Goal: Find specific page/section: Find specific page/section

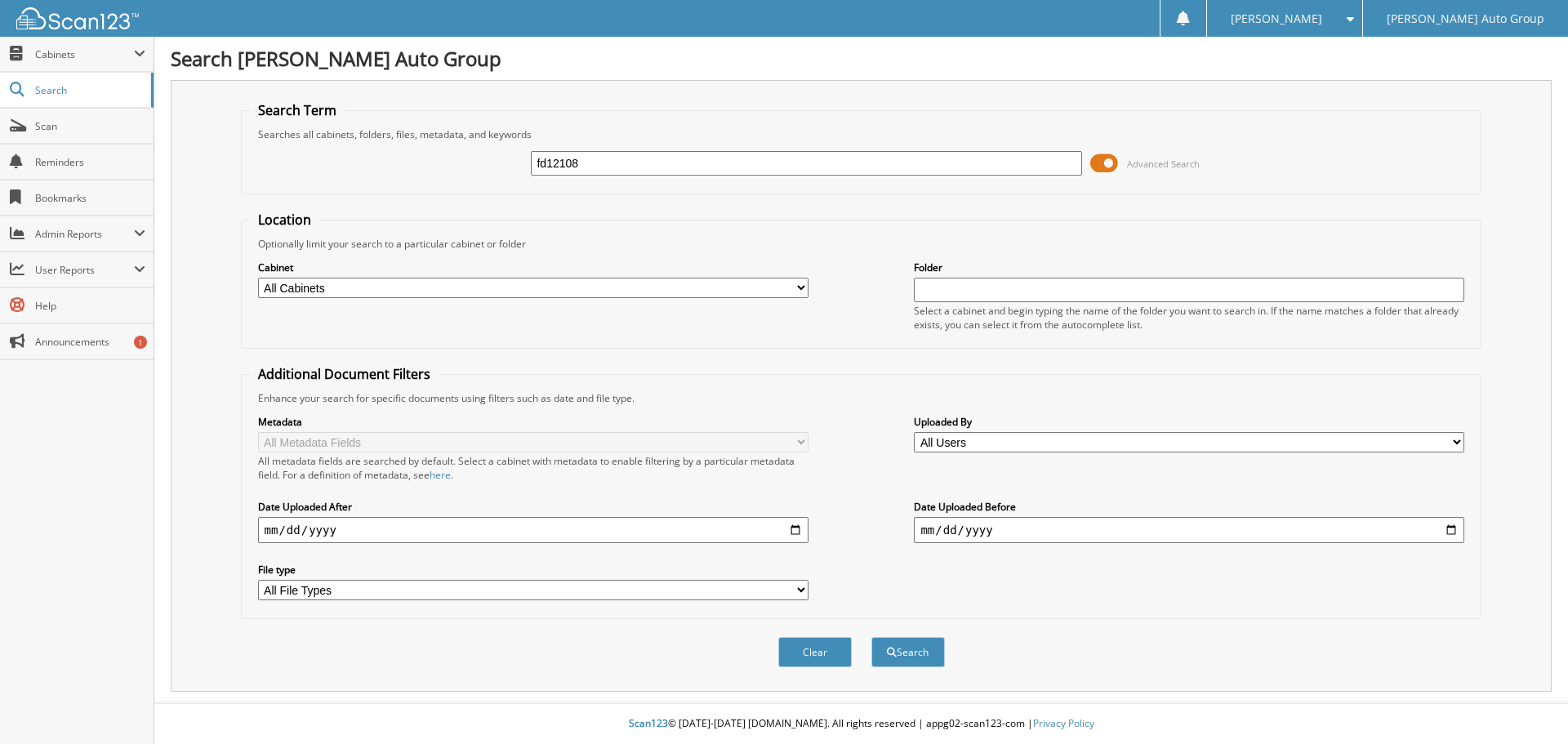
type input "fd12108"
click at [871, 637] on button "Search" at bounding box center [908, 652] width 74 height 30
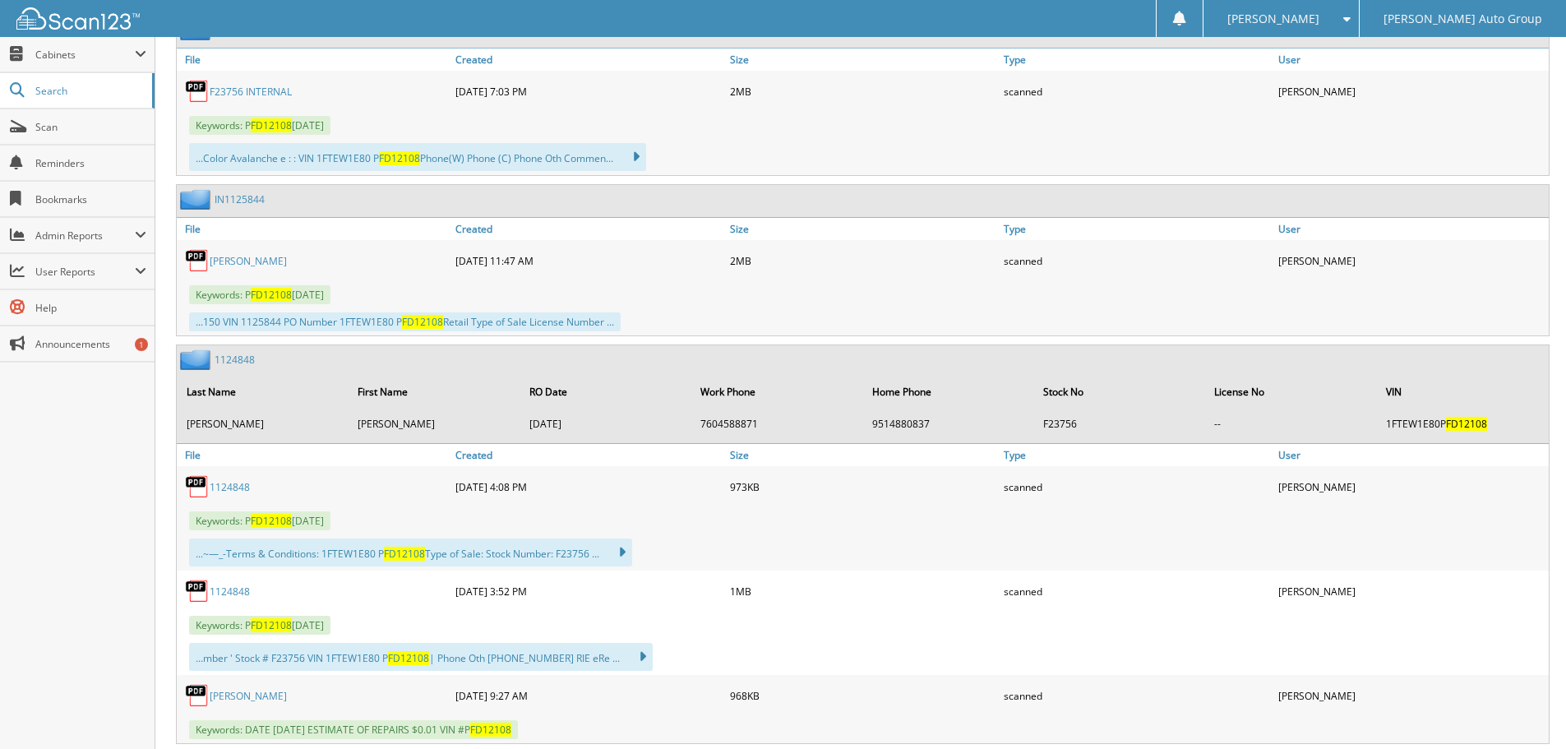
scroll to position [822, 0]
click at [210, 256] on link "[PERSON_NAME]" at bounding box center [248, 259] width 77 height 14
click at [233, 94] on link "F23756 INTERNAL" at bounding box center [251, 90] width 82 height 14
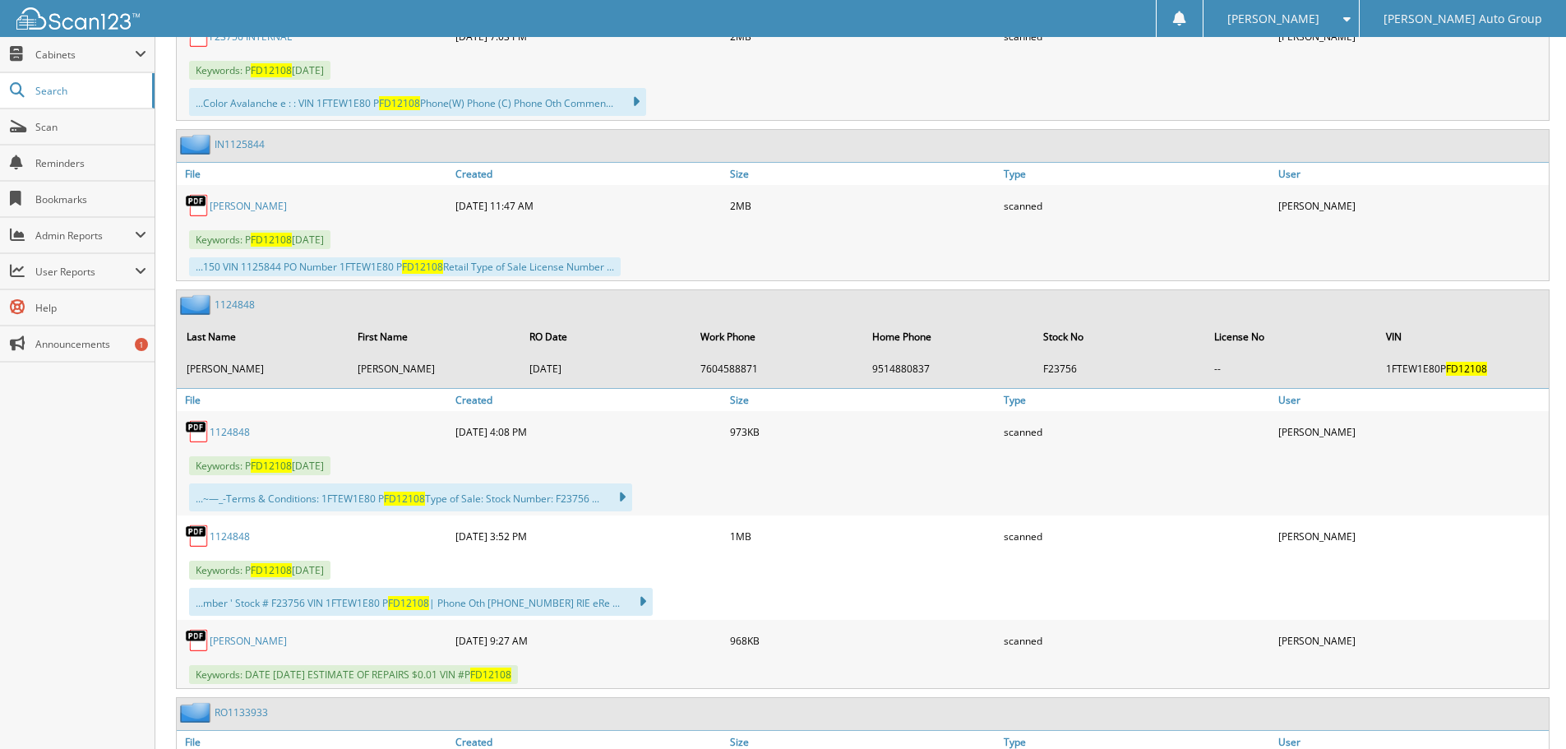
scroll to position [904, 0]
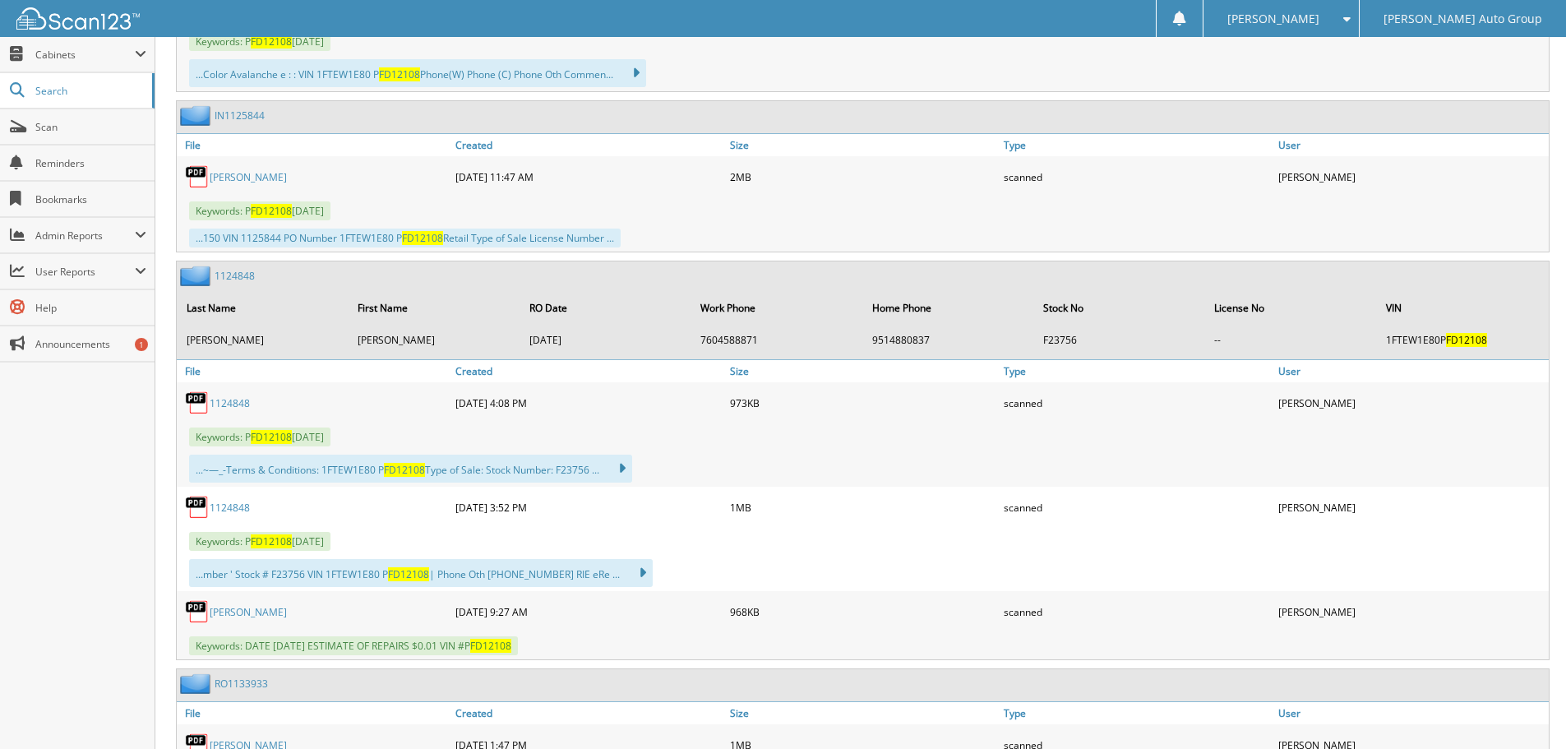
click at [213, 405] on link "1124848" at bounding box center [230, 403] width 40 height 14
click at [206, 405] on img at bounding box center [197, 402] width 25 height 25
click at [219, 407] on link "1124848" at bounding box center [230, 403] width 40 height 14
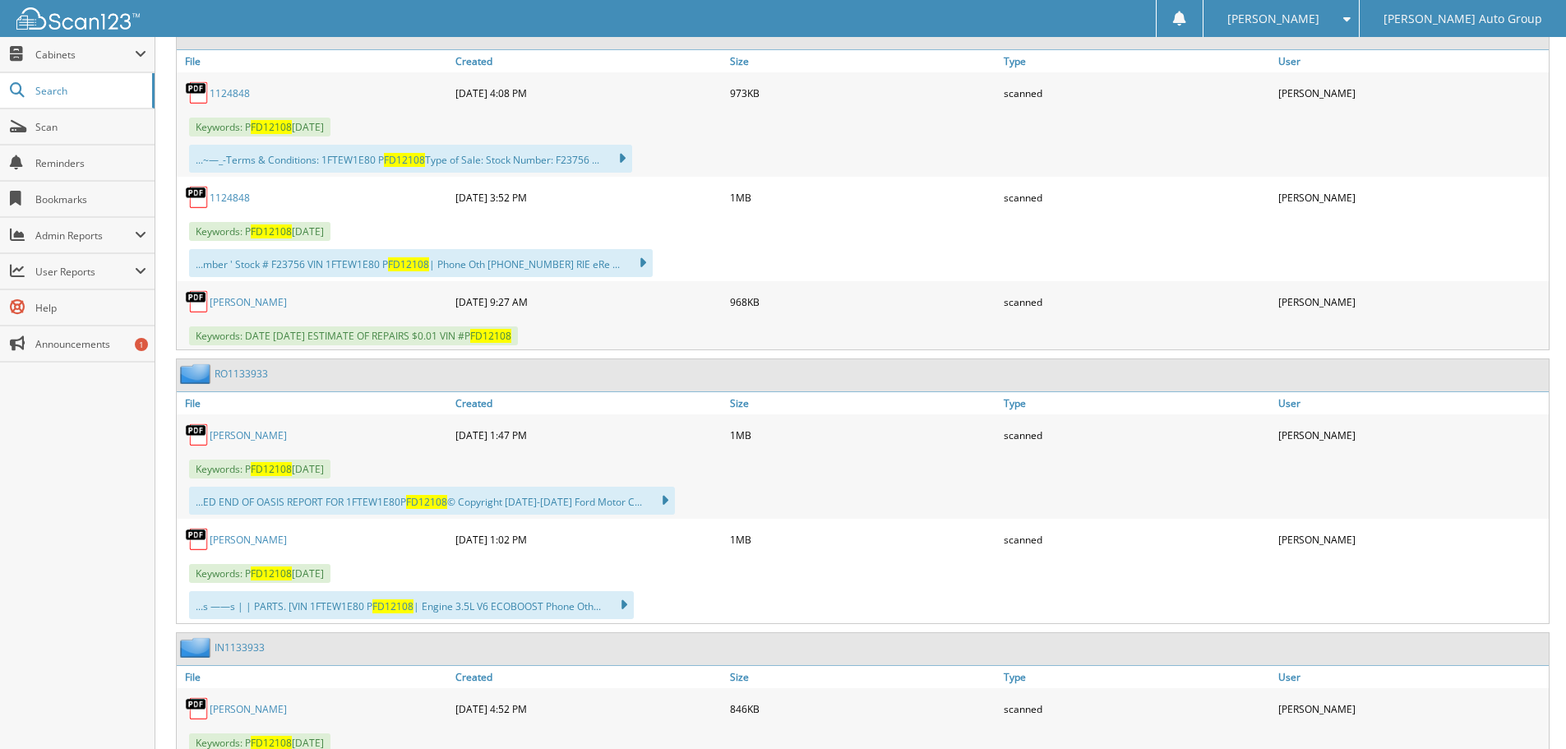
scroll to position [1233, 0]
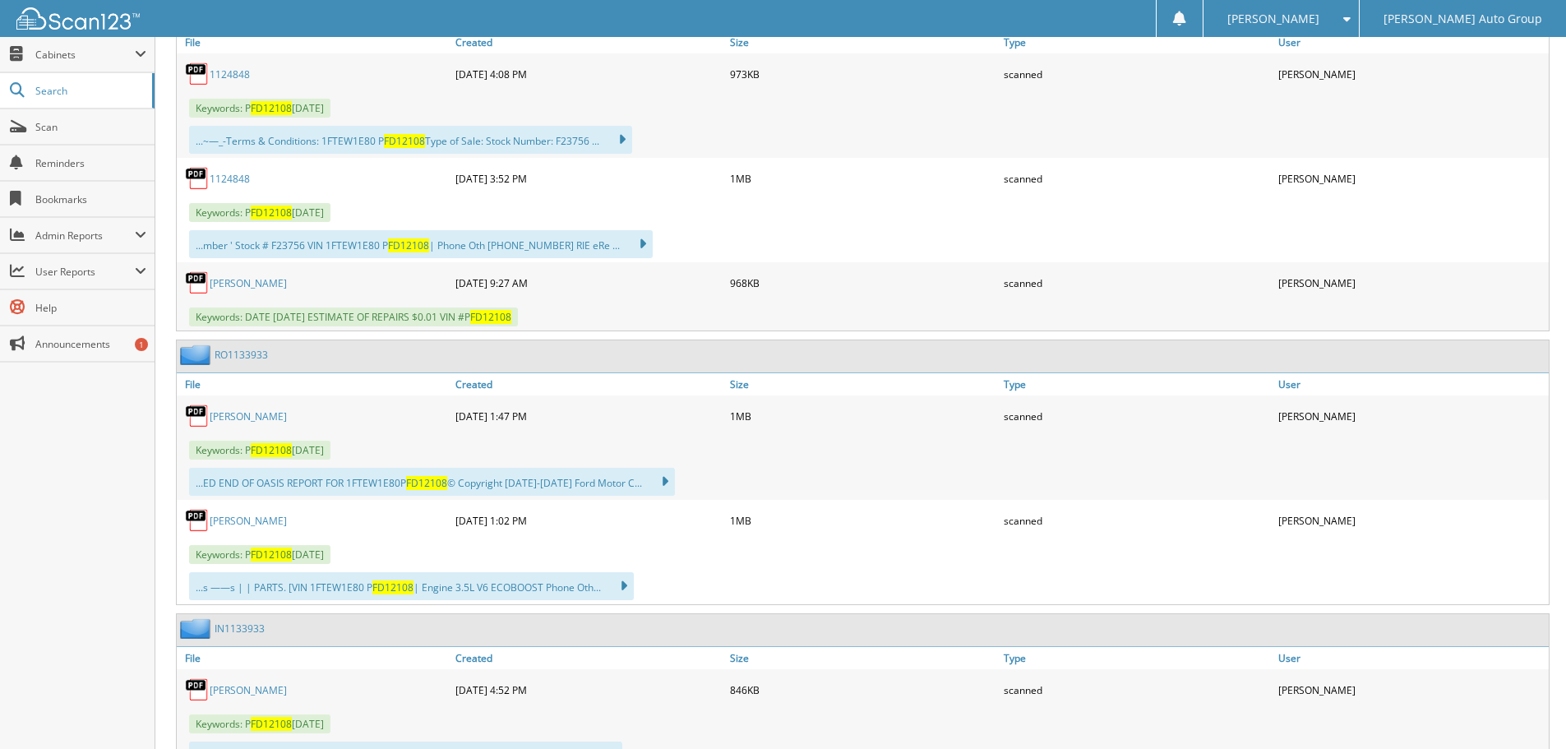
click at [235, 279] on link "[PERSON_NAME]" at bounding box center [248, 283] width 77 height 14
click at [252, 455] on span "FD12108" at bounding box center [271, 450] width 41 height 14
click at [212, 414] on link "[PERSON_NAME]" at bounding box center [248, 416] width 77 height 14
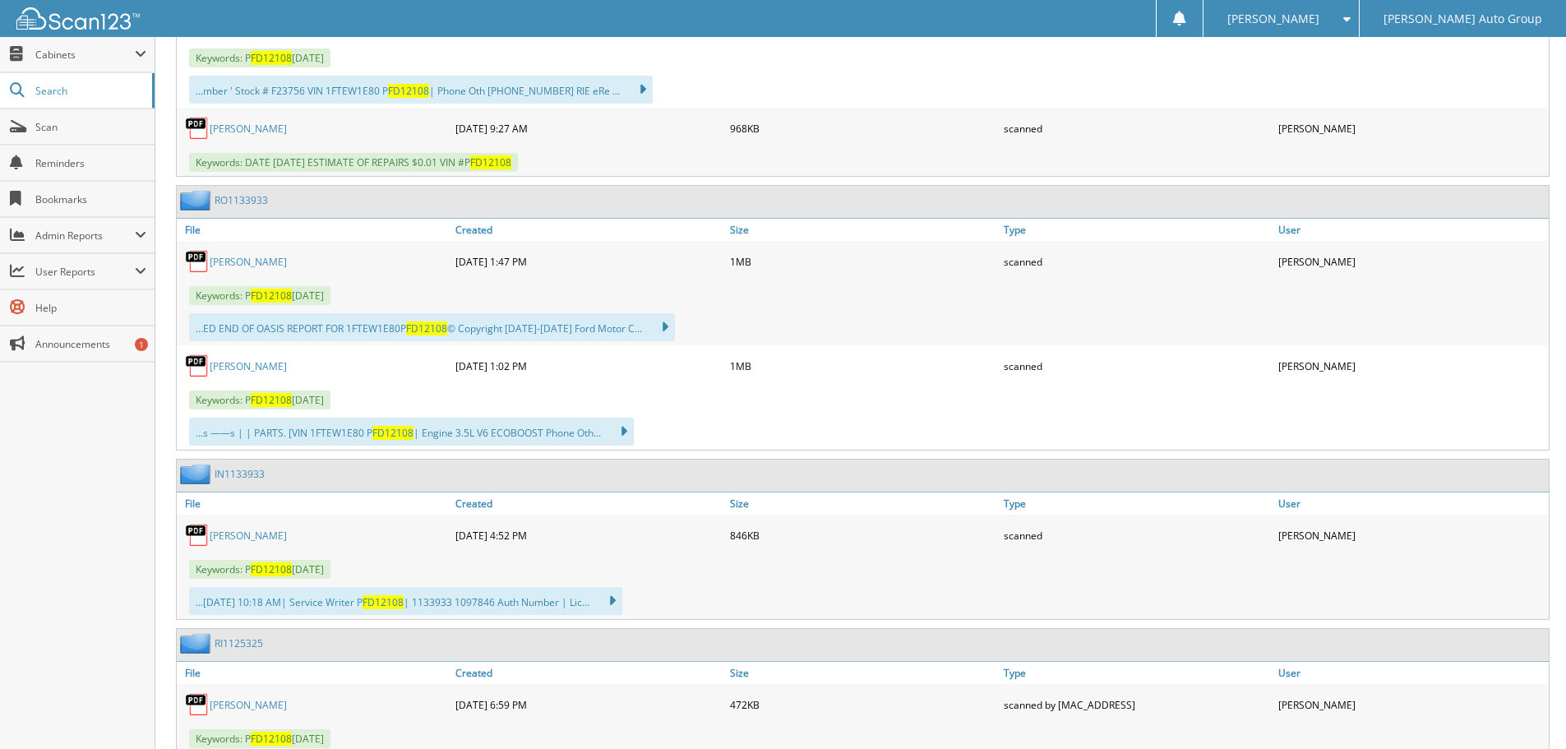
scroll to position [1398, 0]
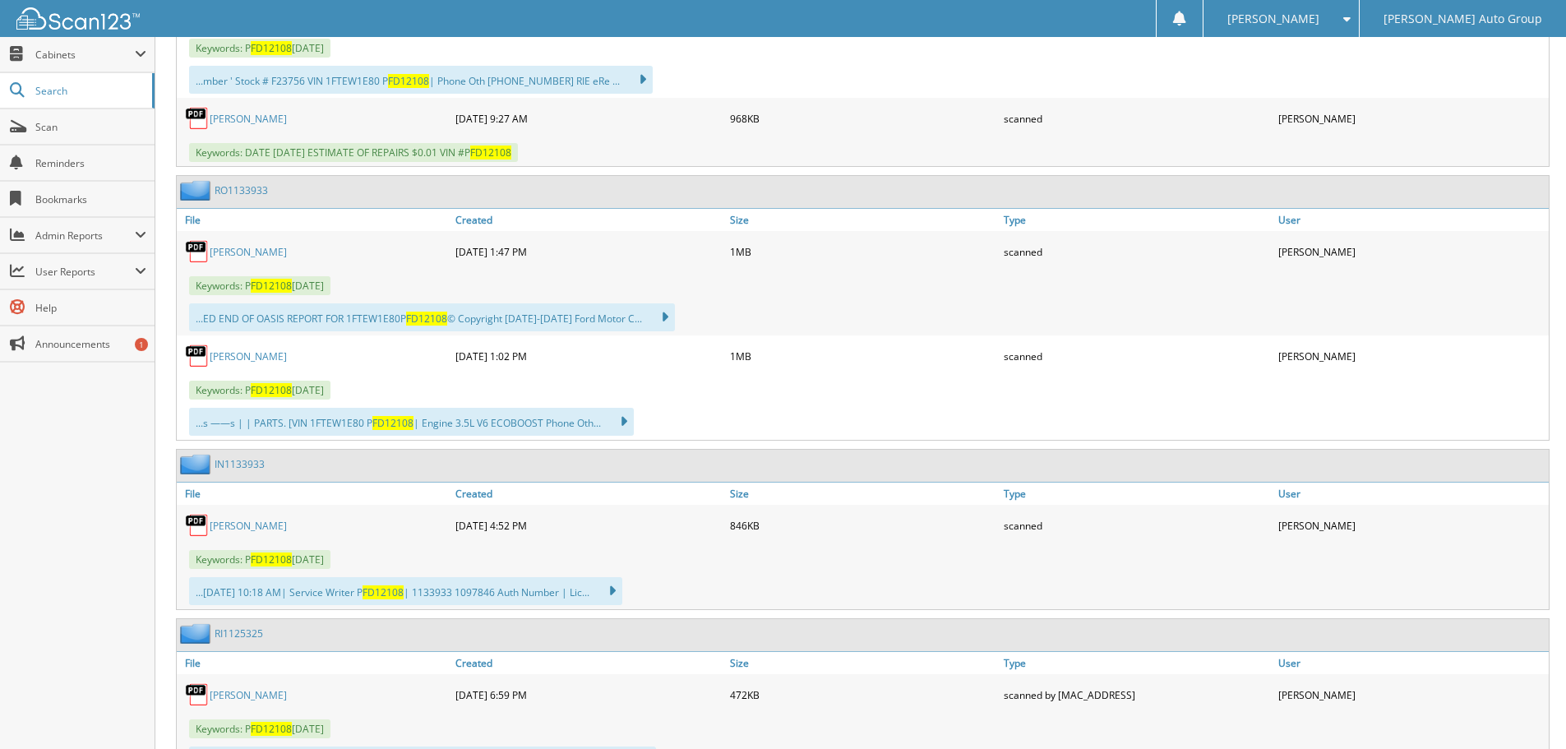
click at [229, 361] on link "[PERSON_NAME]" at bounding box center [248, 356] width 77 height 14
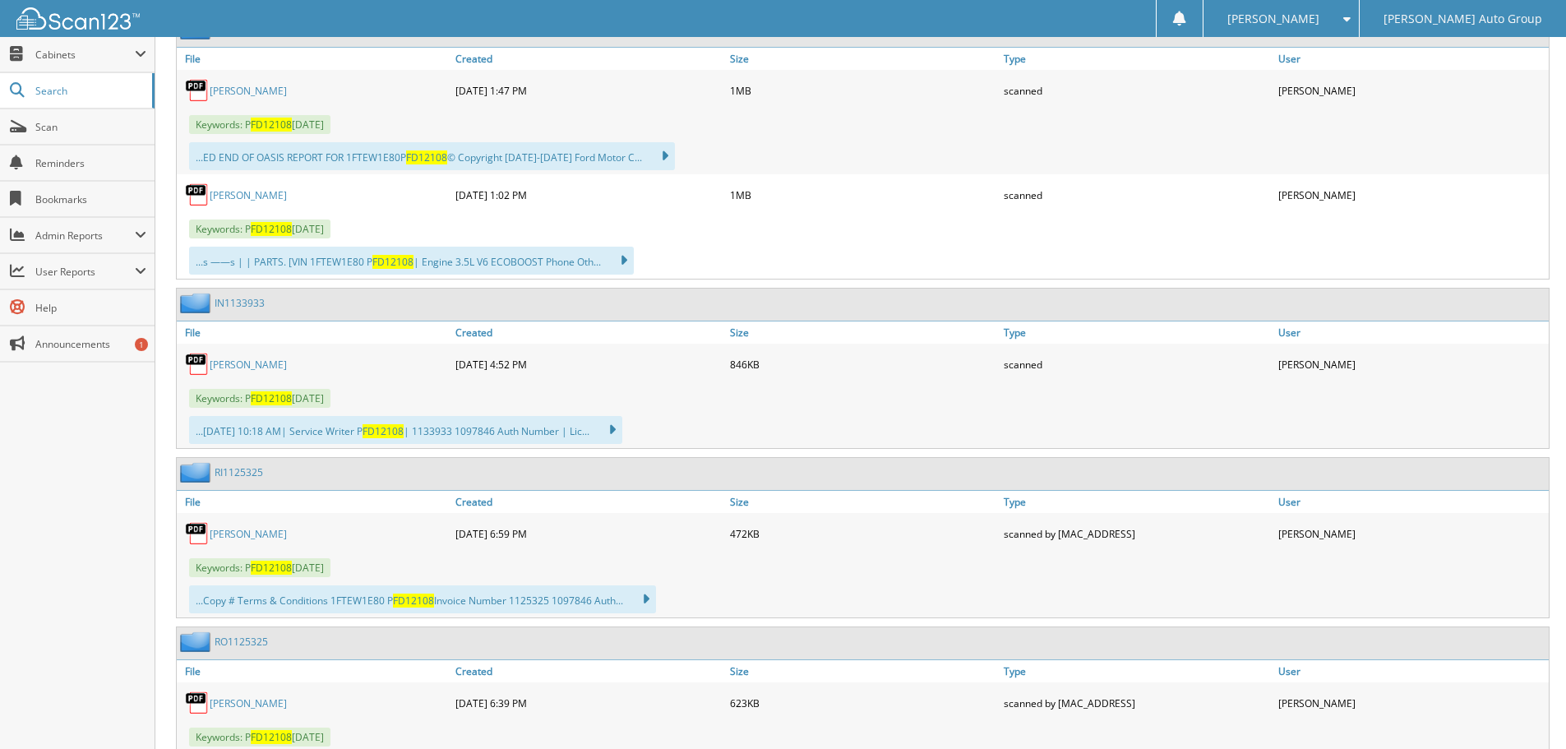
scroll to position [1644, 0]
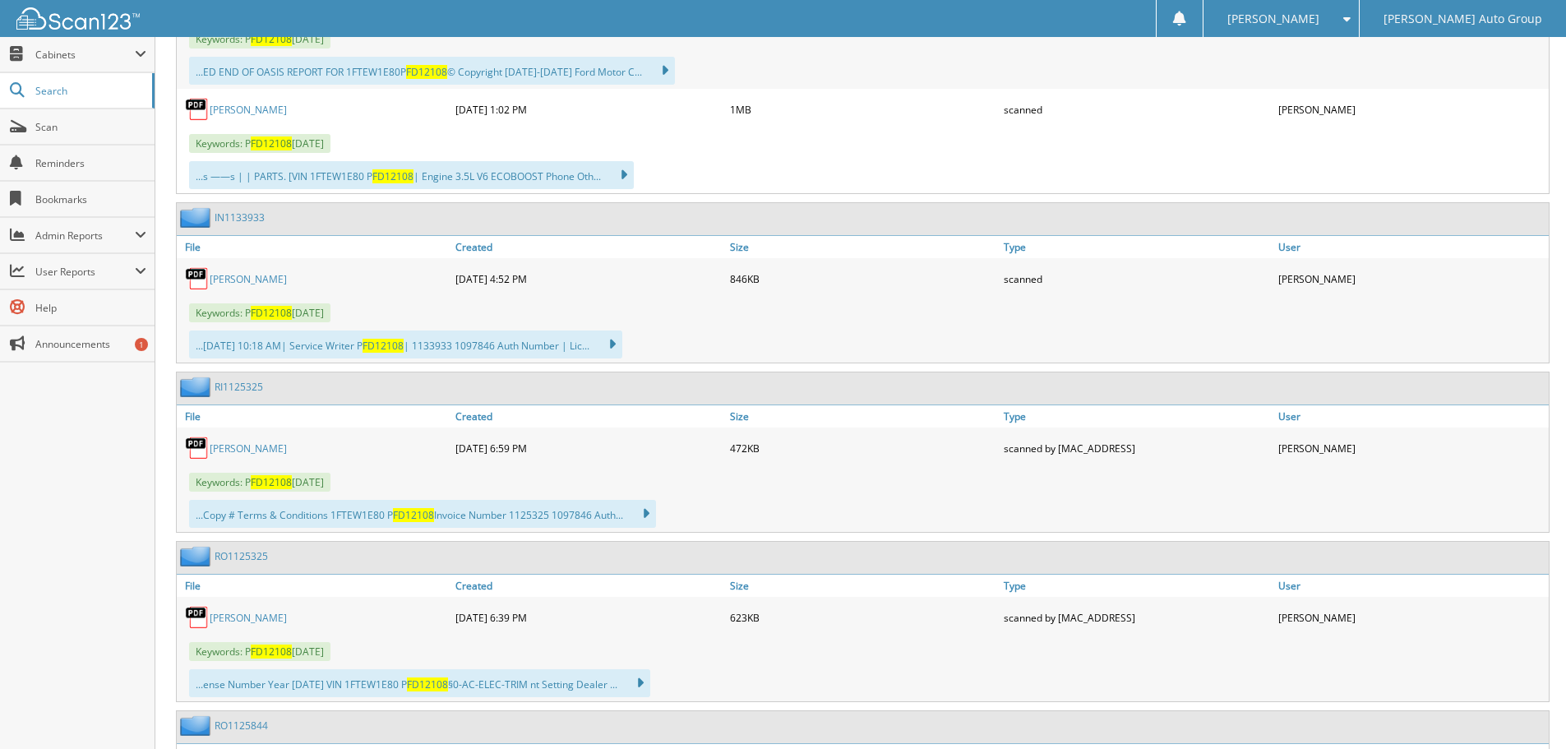
click at [227, 276] on link "[PERSON_NAME]" at bounding box center [248, 279] width 77 height 14
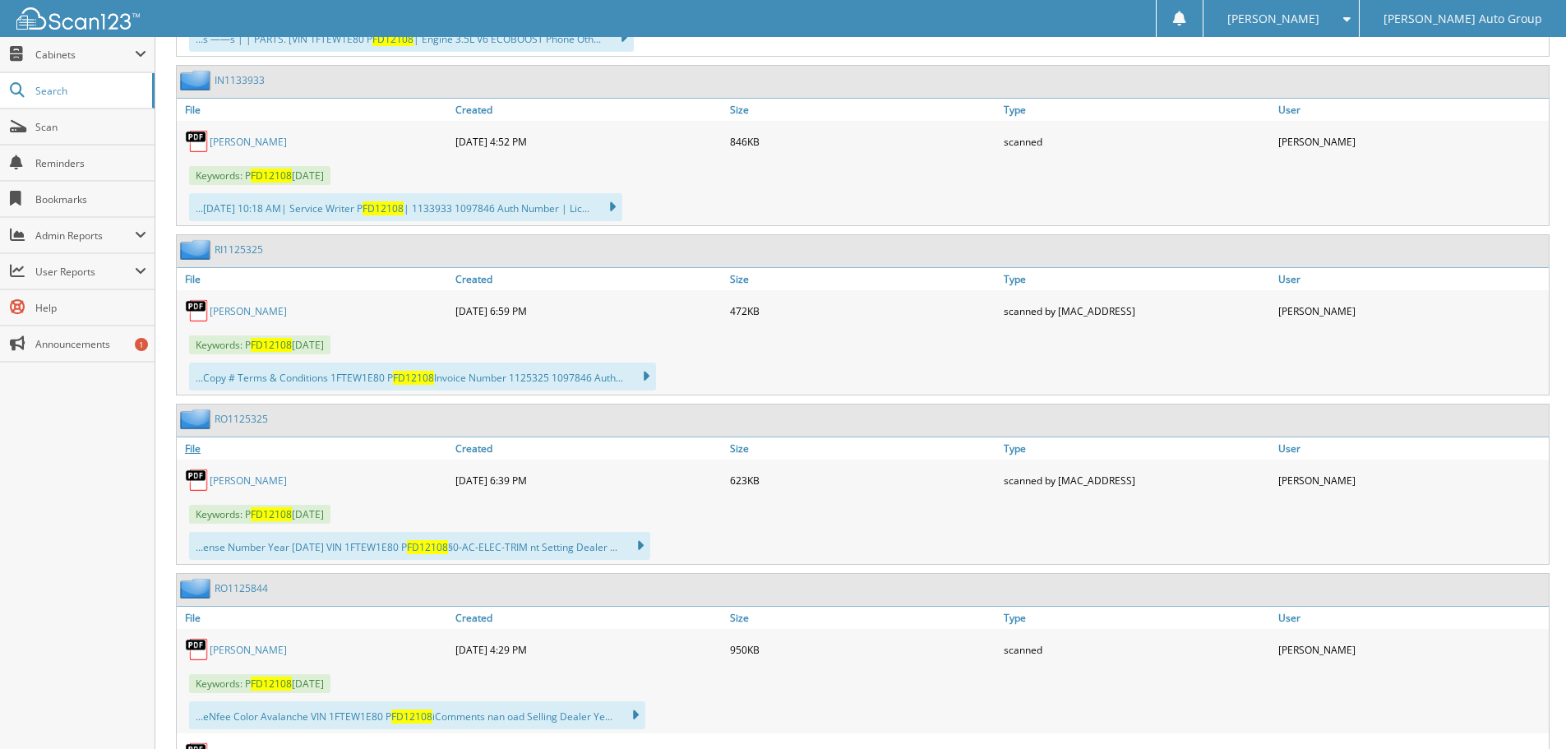
scroll to position [1809, 0]
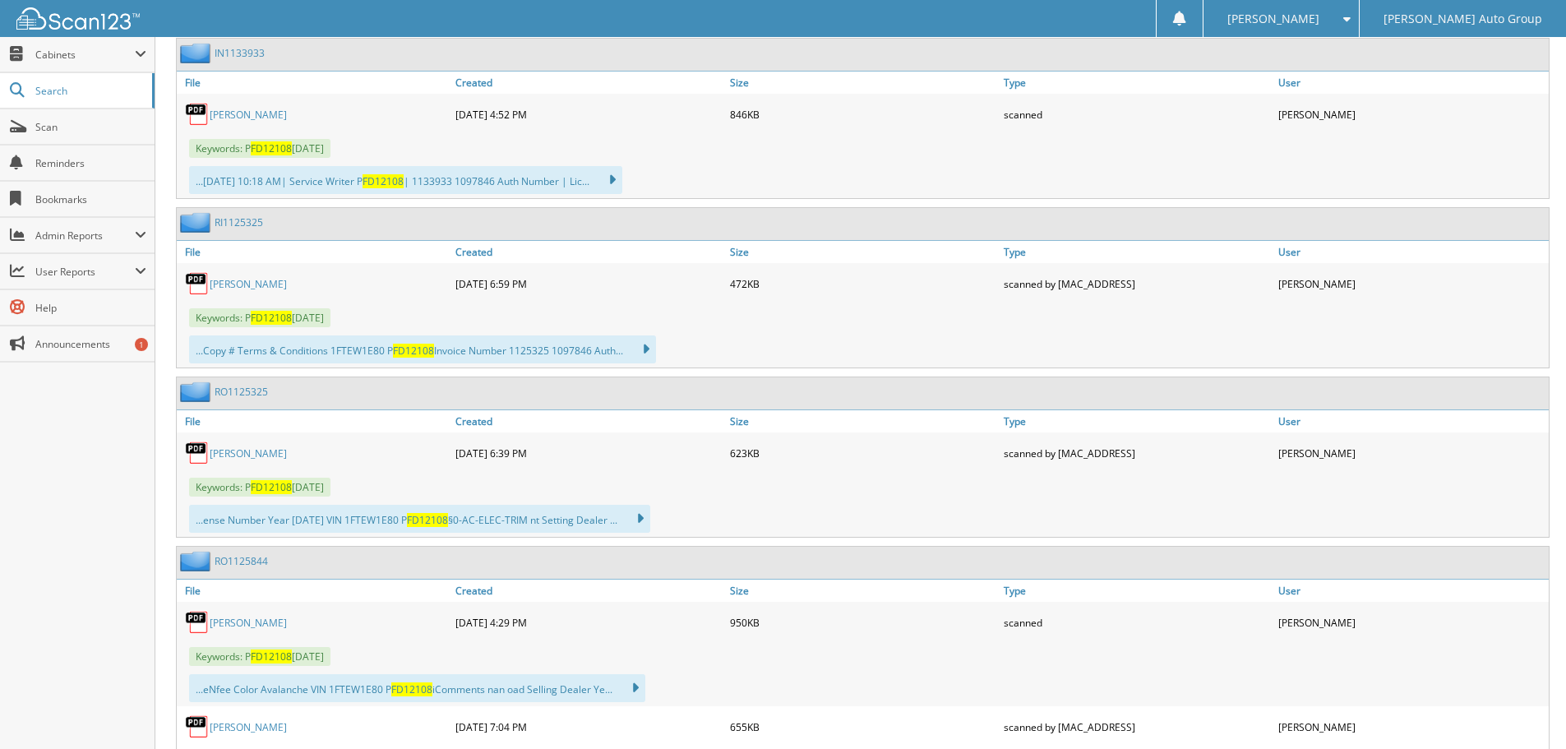
click at [227, 453] on link "[PERSON_NAME]" at bounding box center [248, 453] width 77 height 14
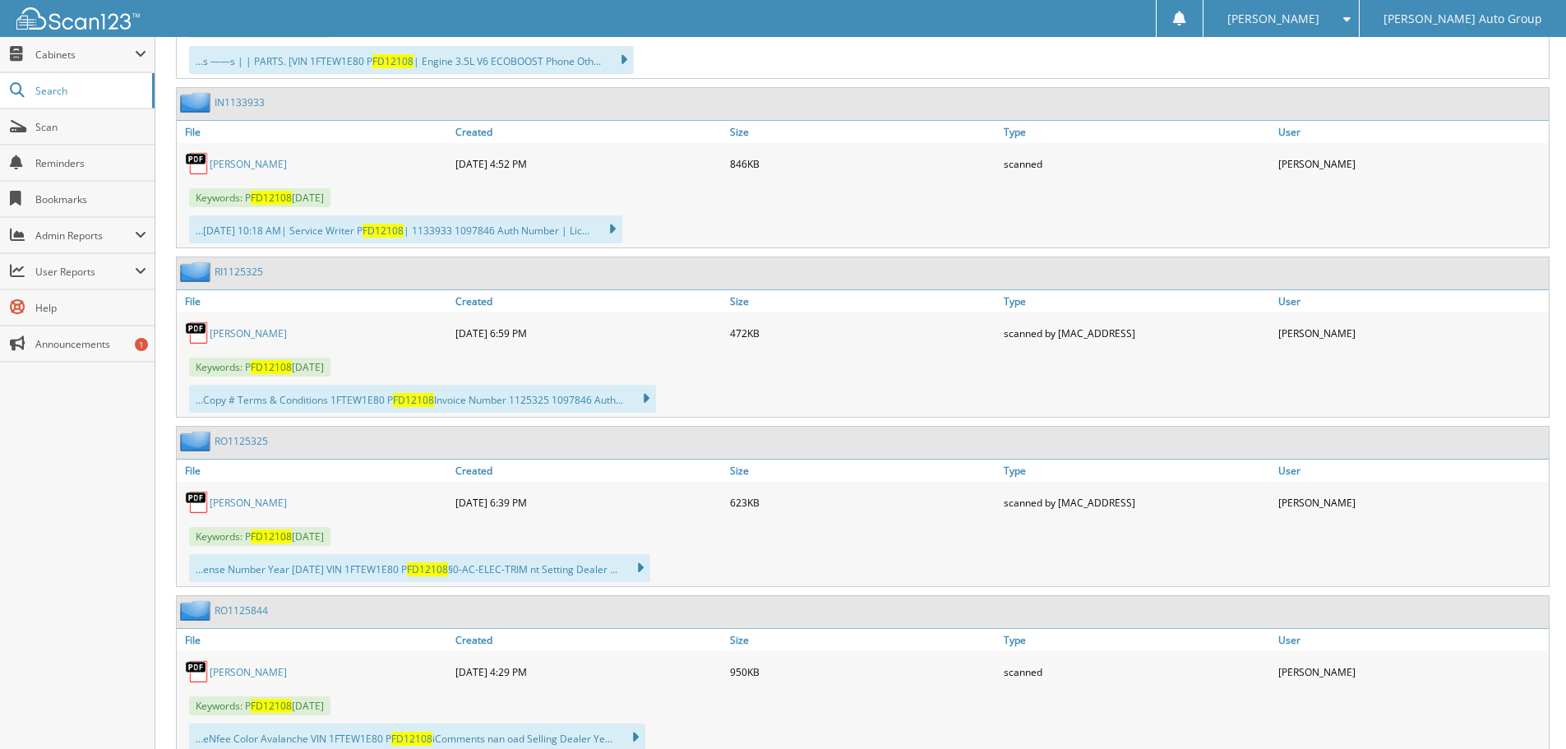
scroll to position [1726, 0]
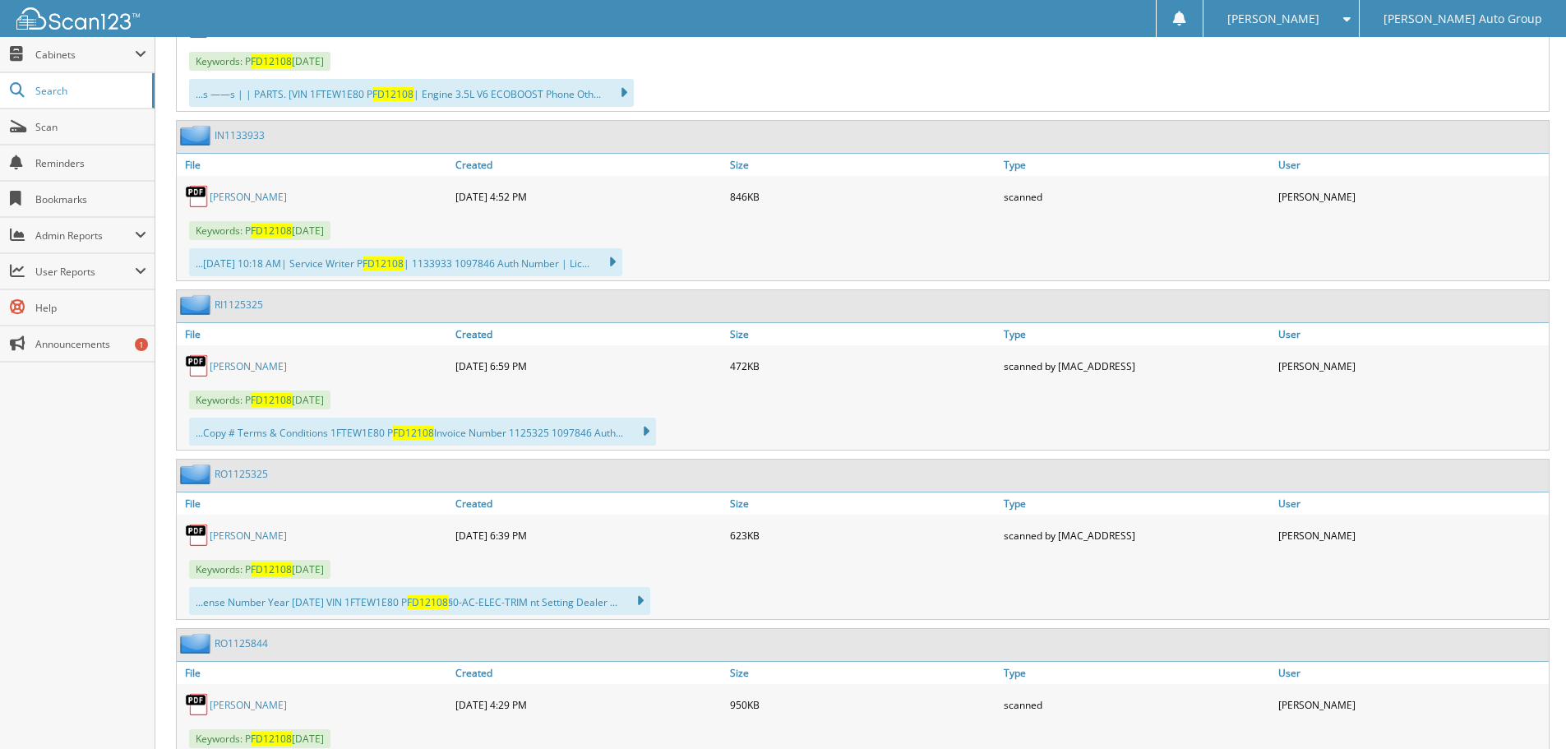
click at [239, 478] on link "RO1125325" at bounding box center [241, 474] width 53 height 14
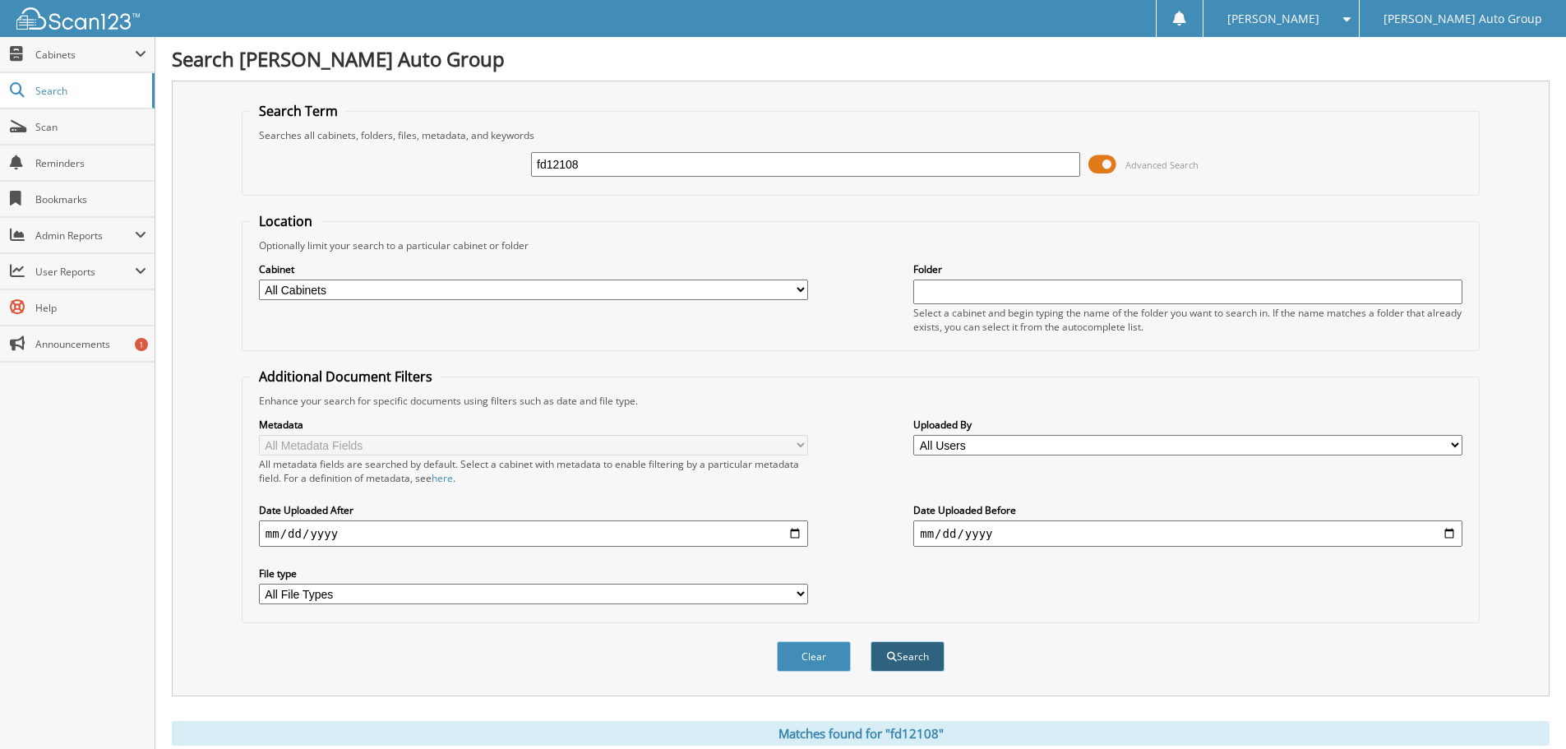
click at [921, 657] on button "Search" at bounding box center [908, 656] width 74 height 30
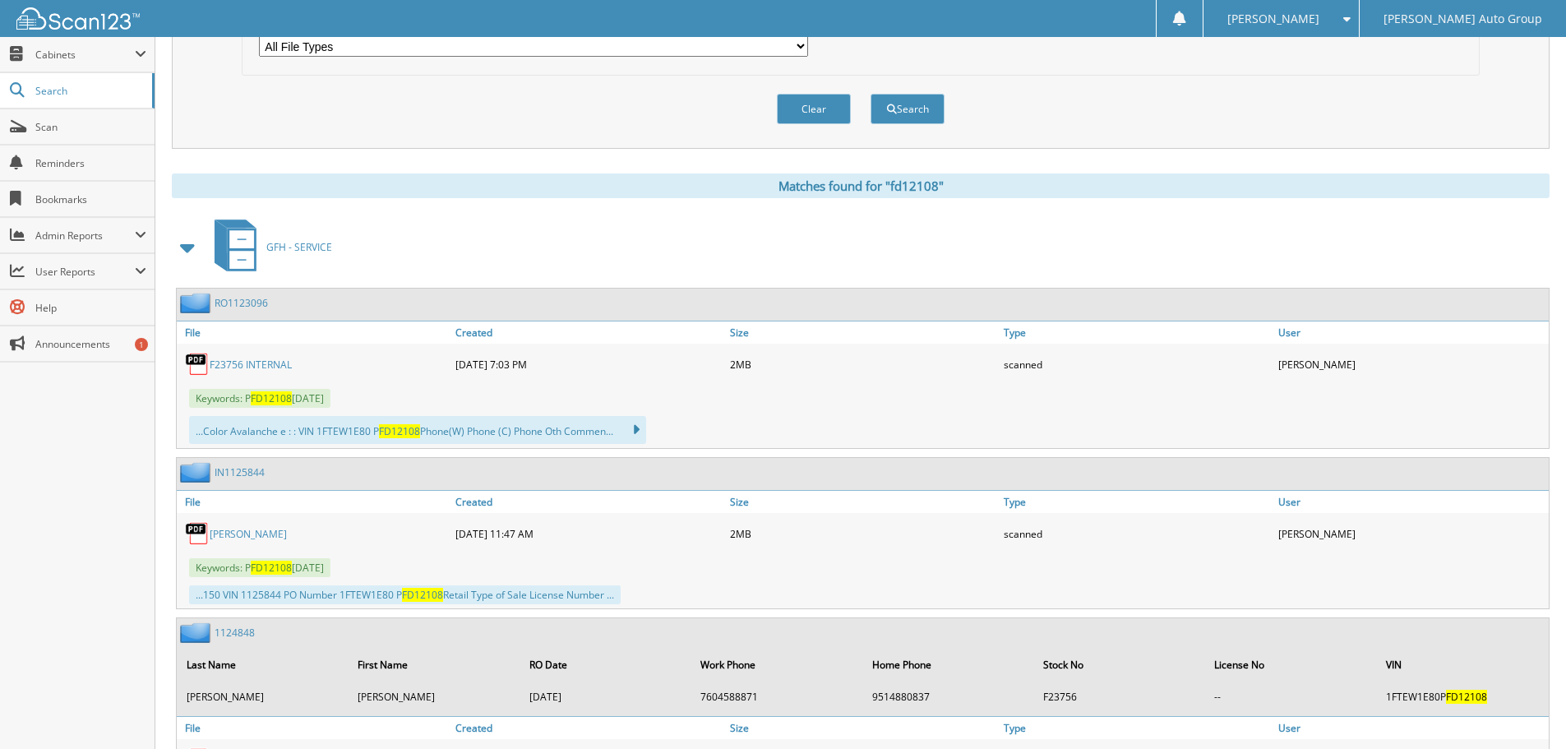
scroll to position [541, 0]
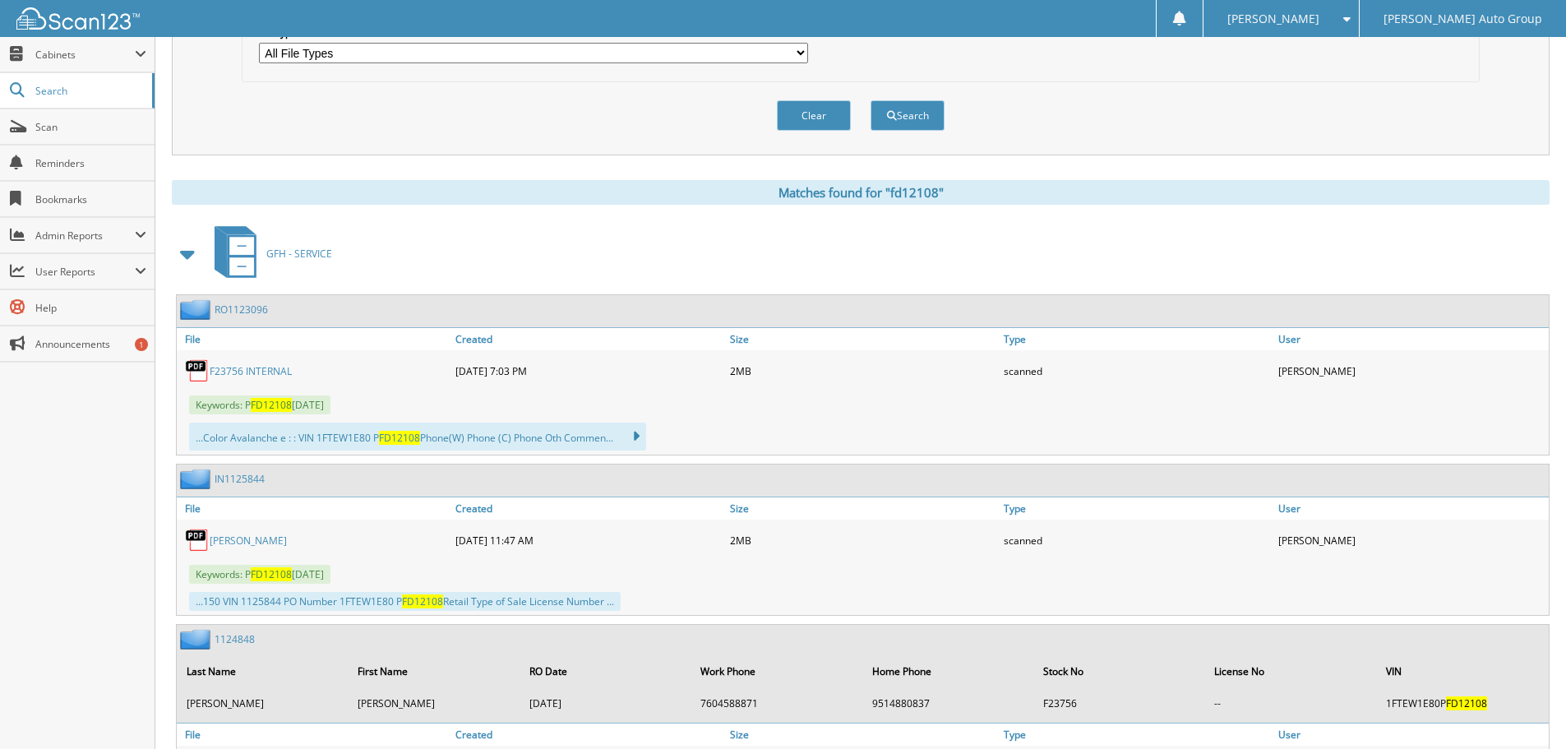
click at [243, 483] on link "IN1125844" at bounding box center [240, 479] width 50 height 14
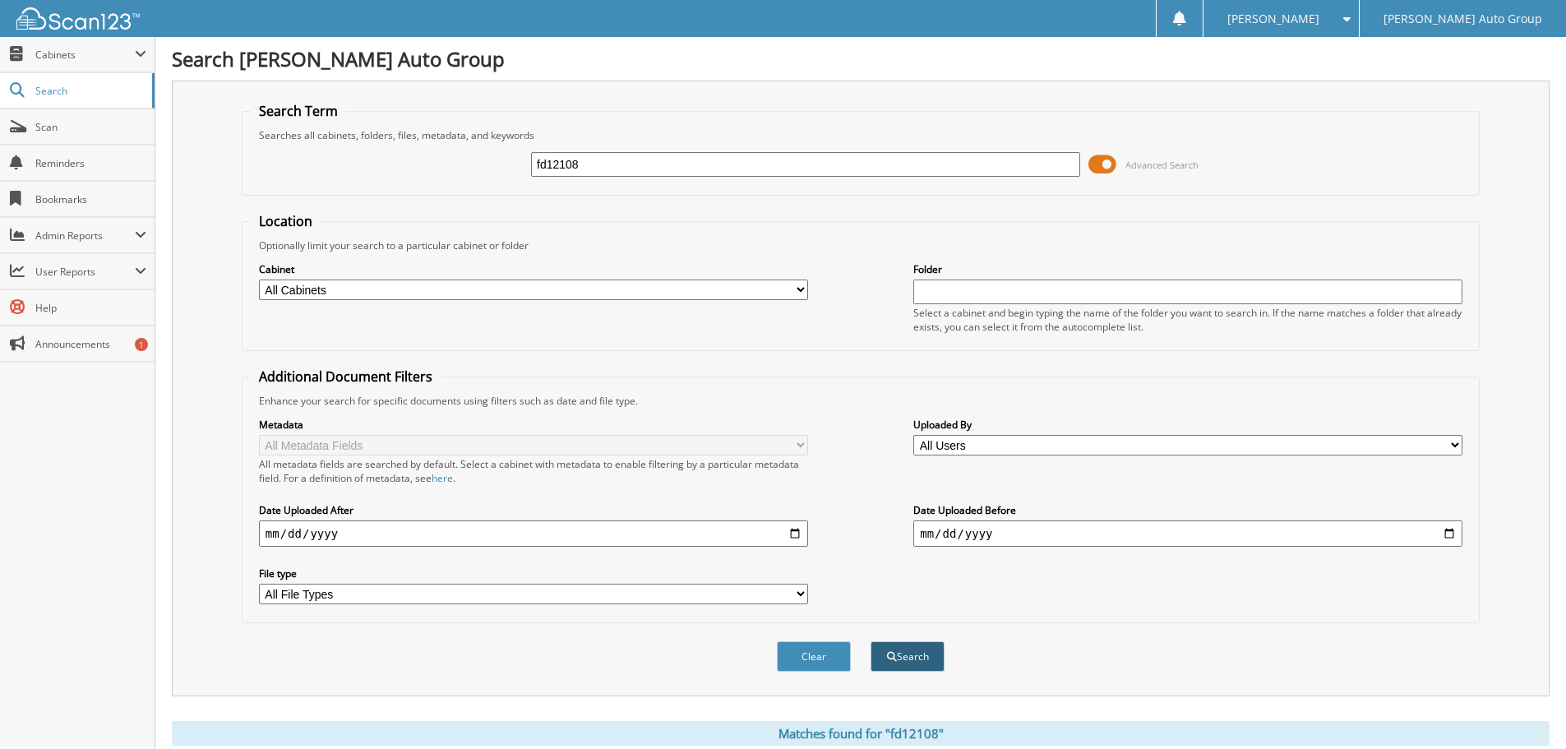
click at [896, 654] on button "Search" at bounding box center [908, 656] width 74 height 30
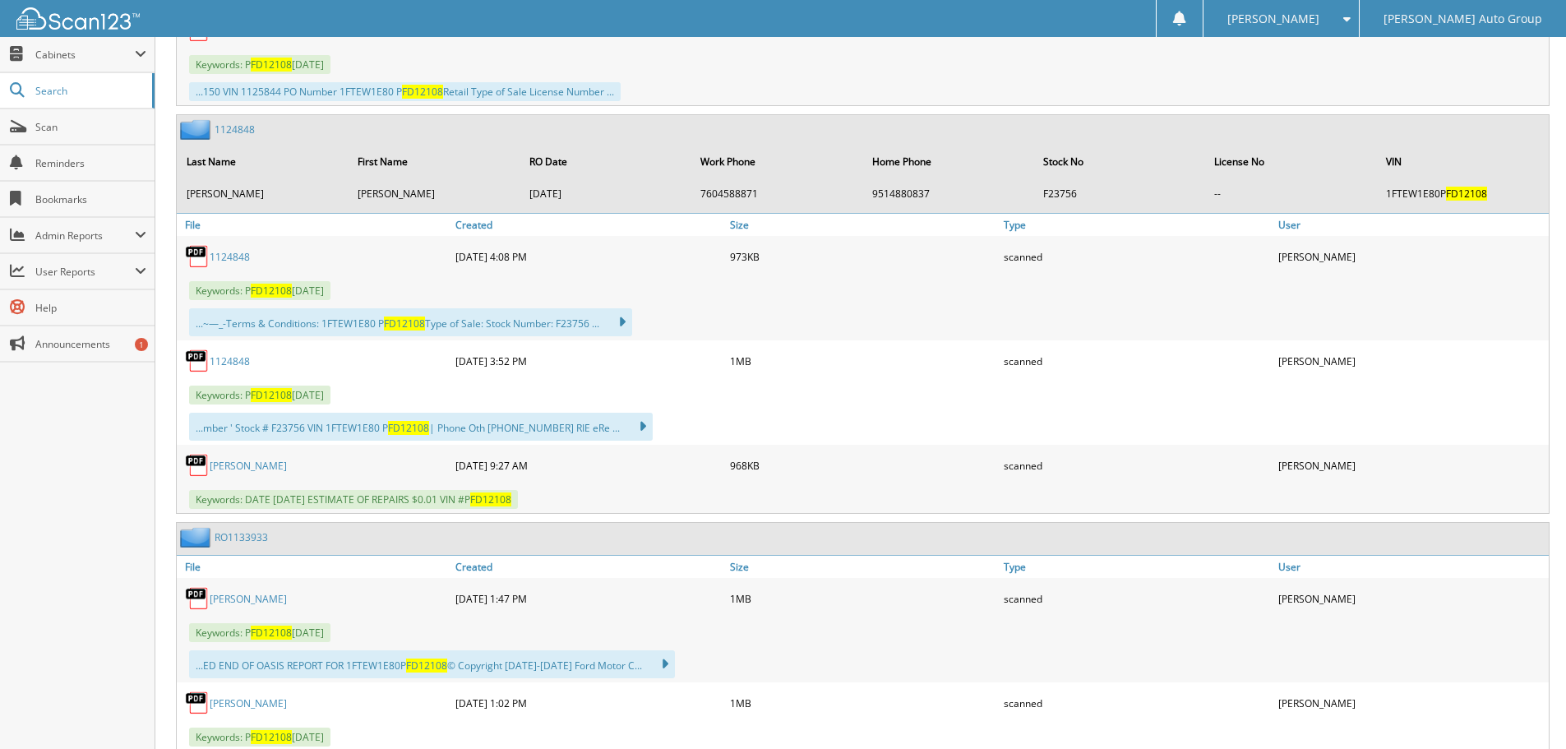
scroll to position [1151, 0]
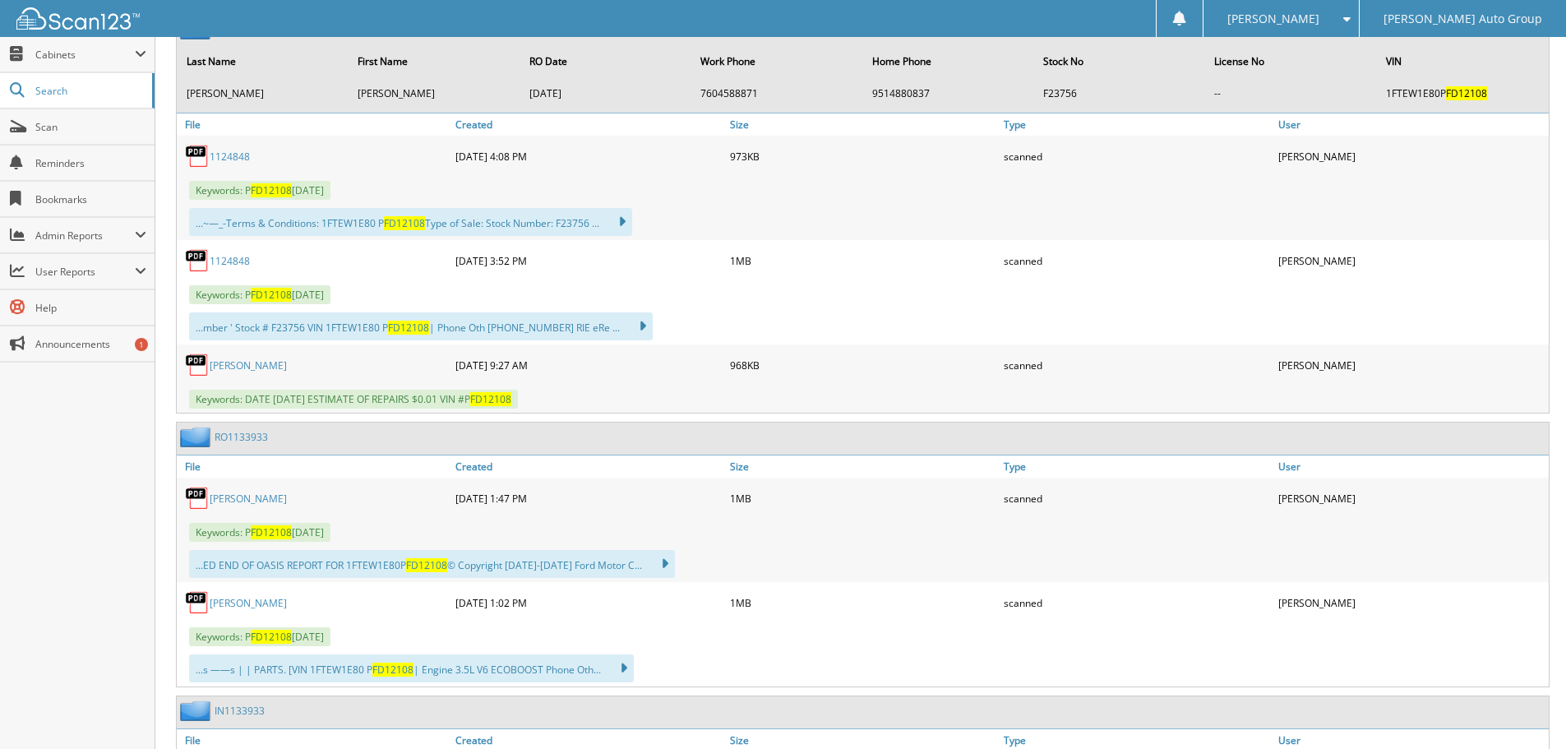
click at [254, 437] on link "RO1133933" at bounding box center [241, 437] width 53 height 14
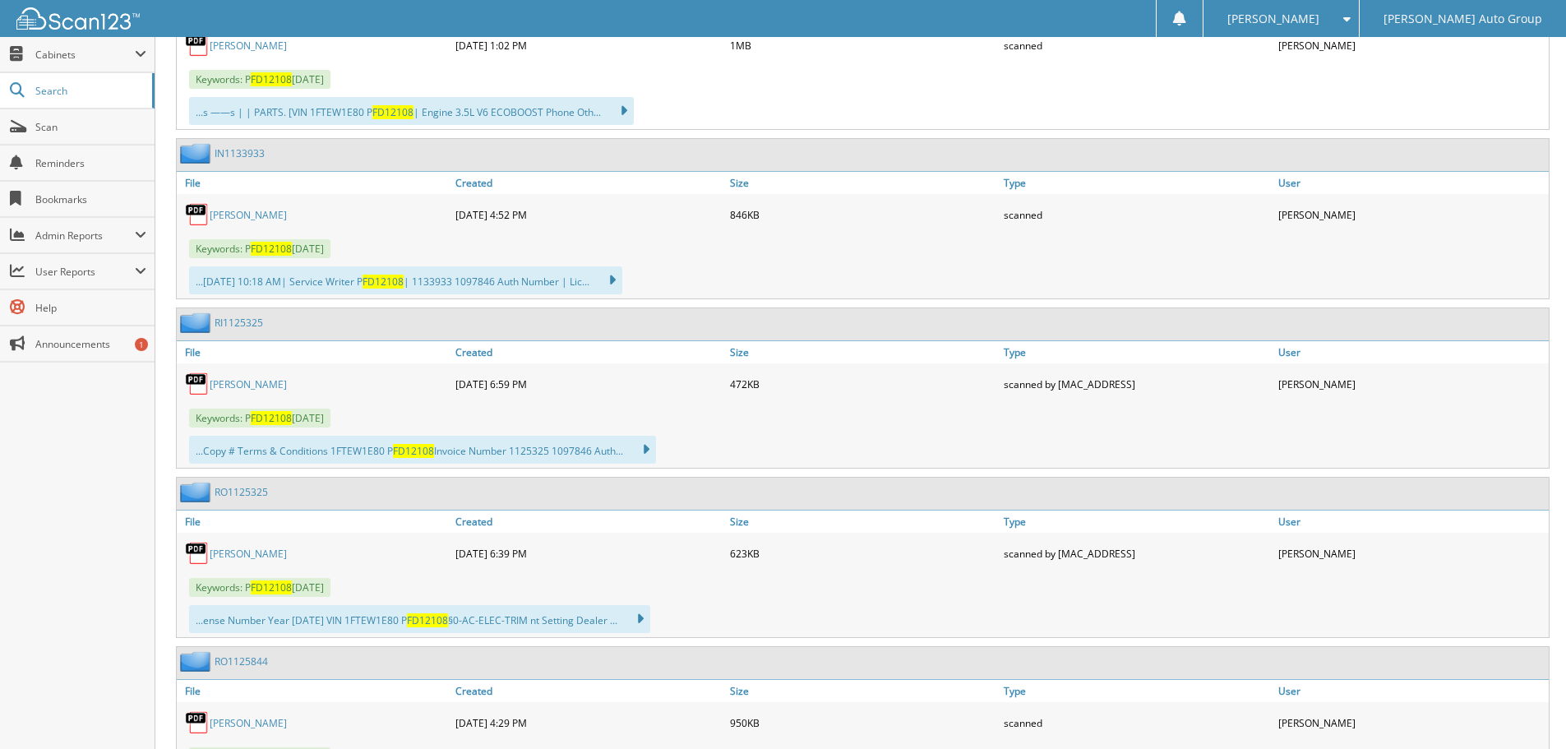
scroll to position [1726, 0]
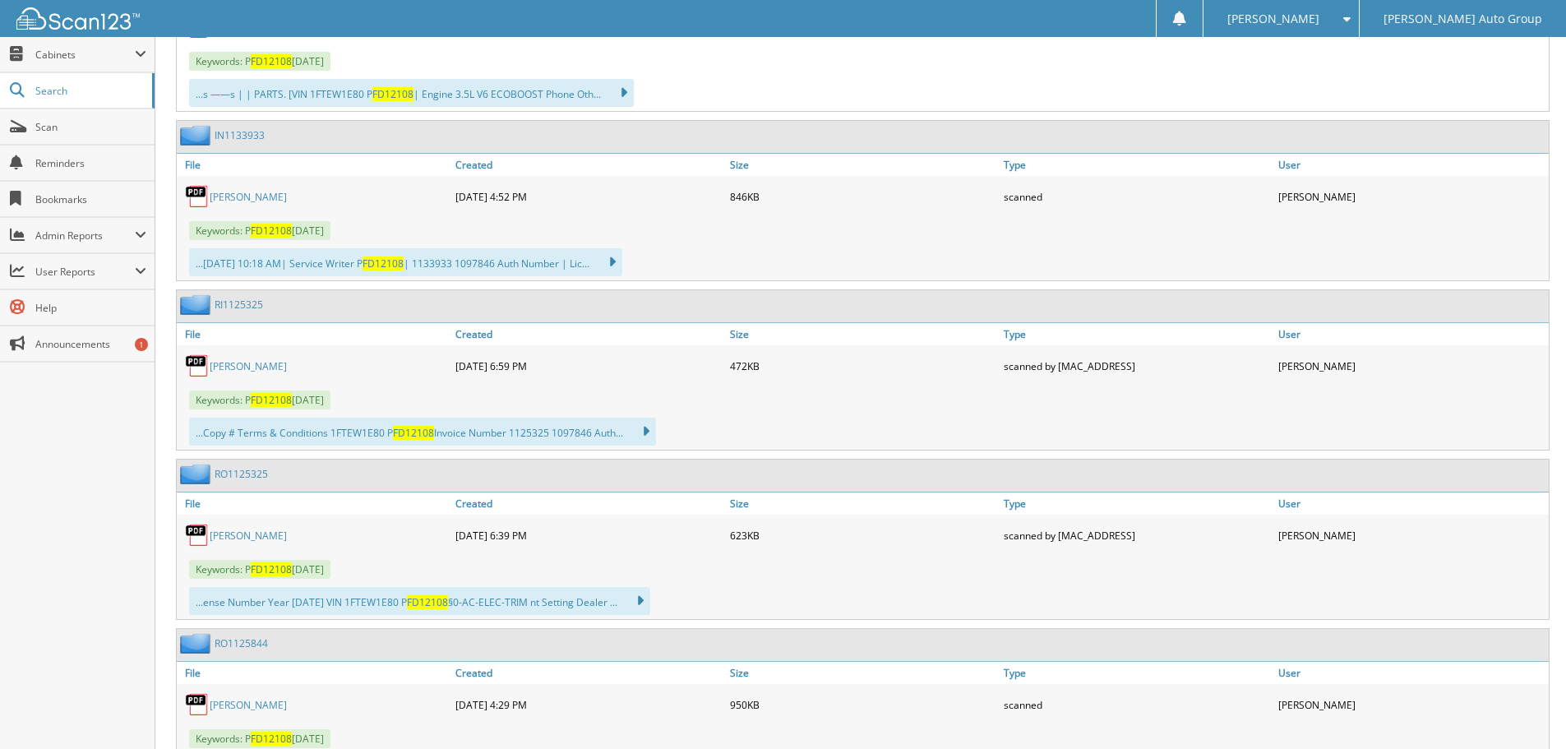
click at [224, 310] on link "RI1125325" at bounding box center [239, 305] width 49 height 14
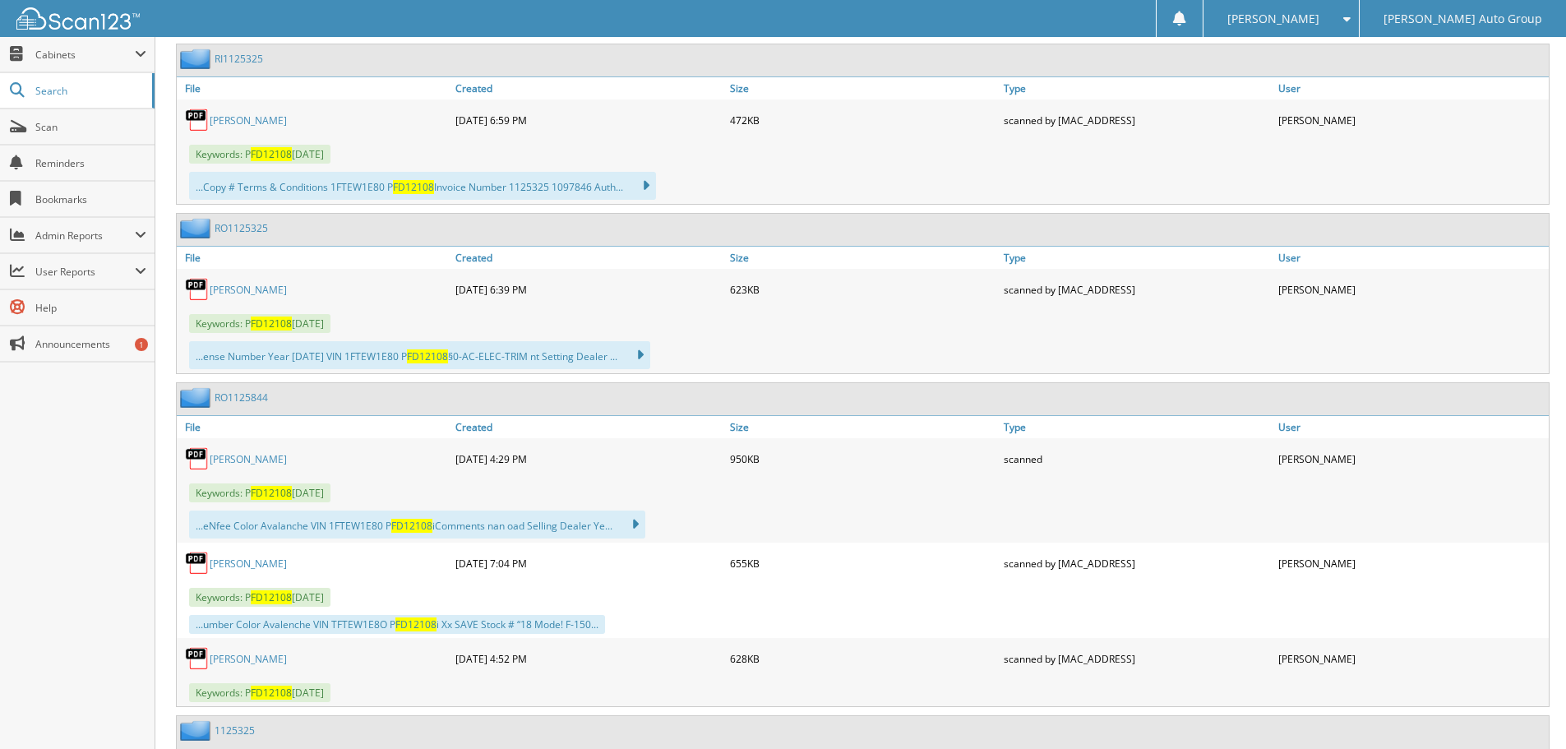
scroll to position [1973, 0]
click at [233, 397] on link "RO1125844" at bounding box center [241, 397] width 53 height 14
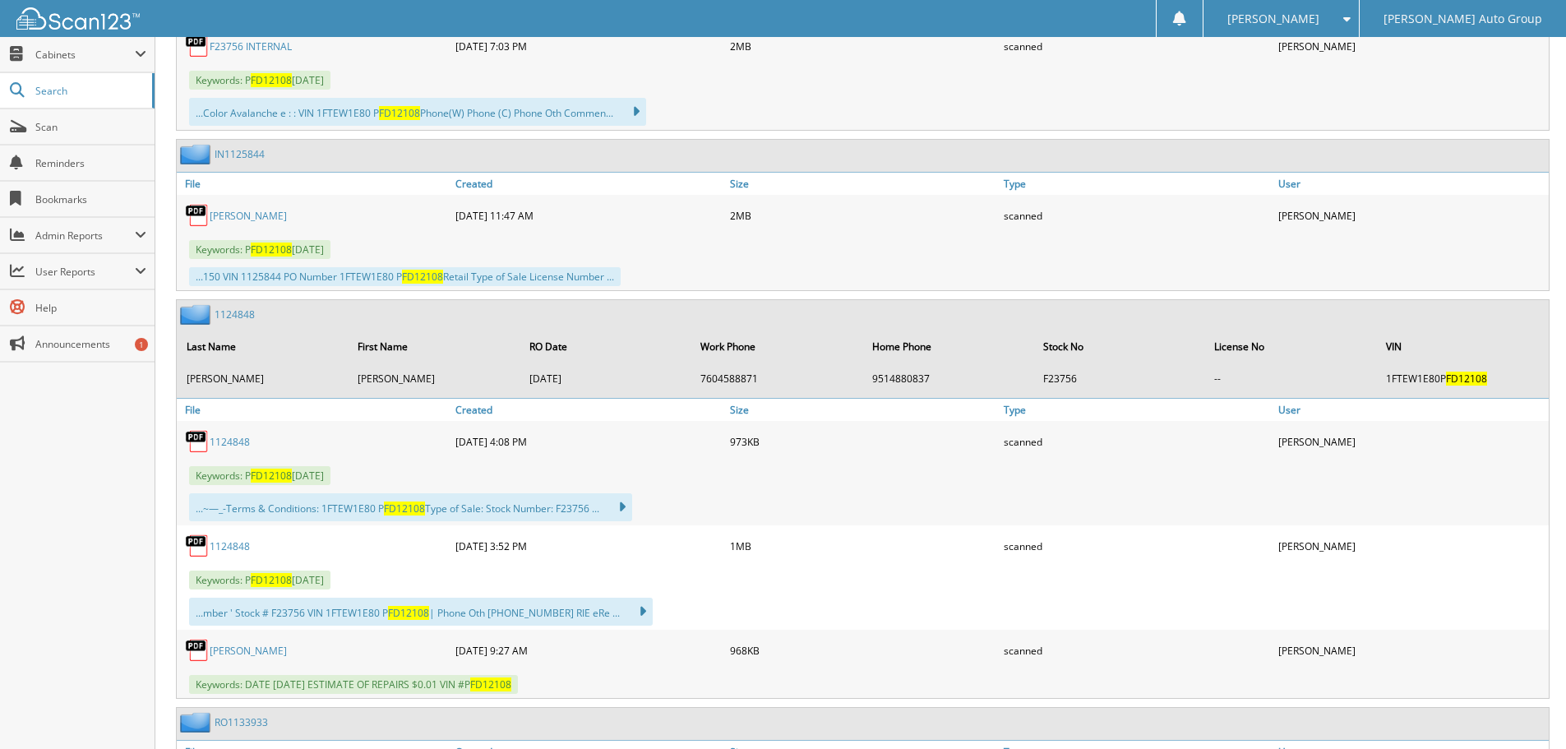
scroll to position [904, 0]
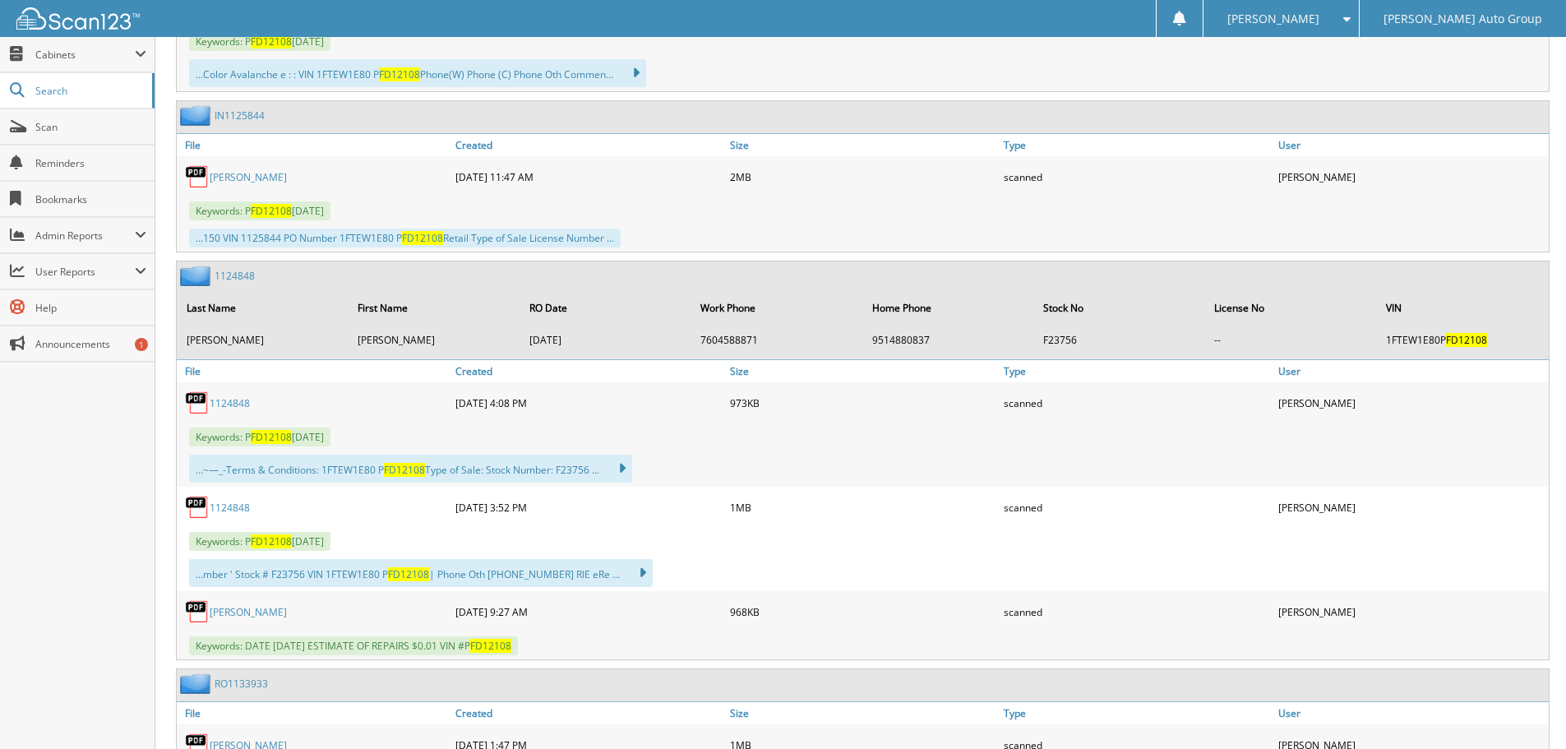
click at [227, 275] on link "1124848" at bounding box center [235, 276] width 40 height 14
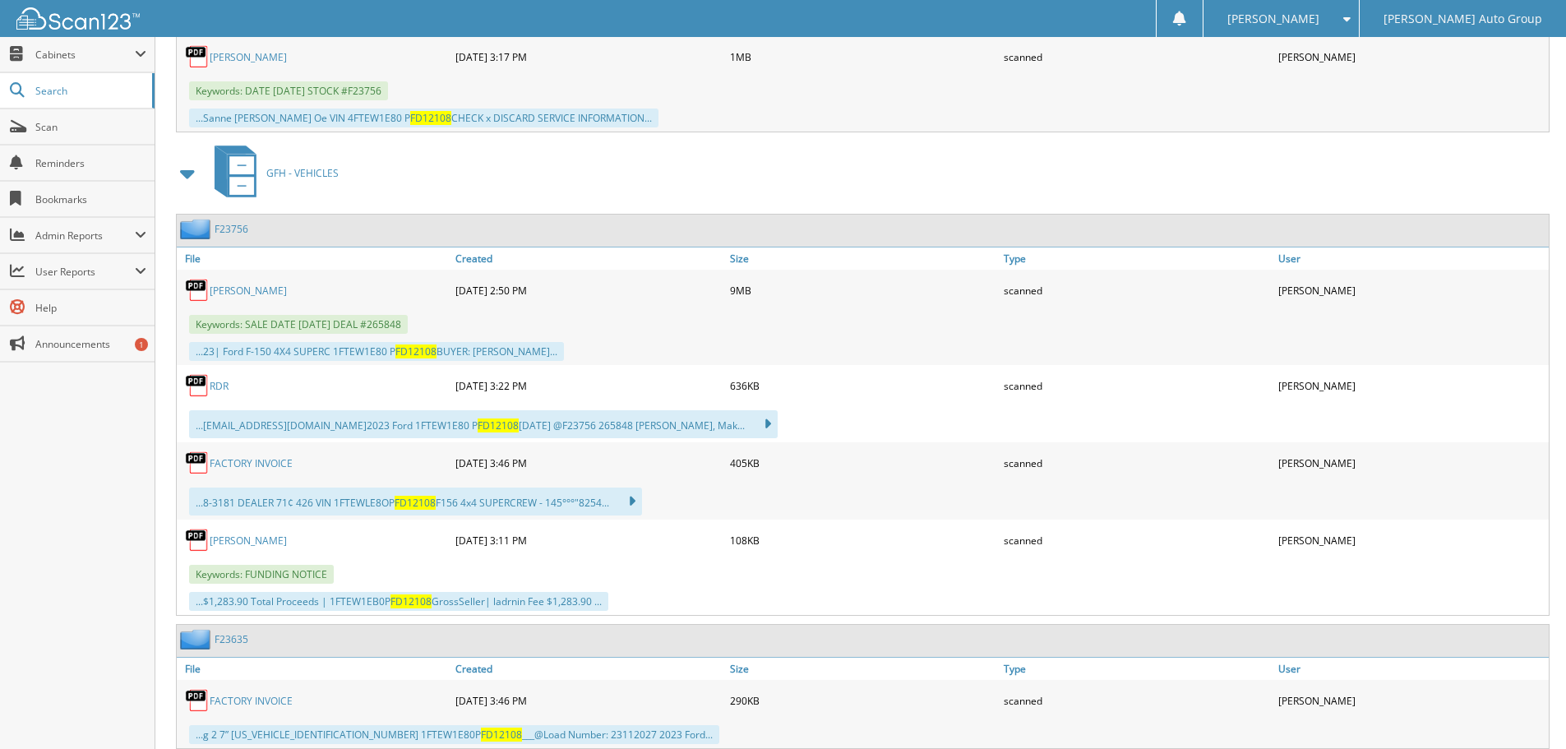
scroll to position [2795, 0]
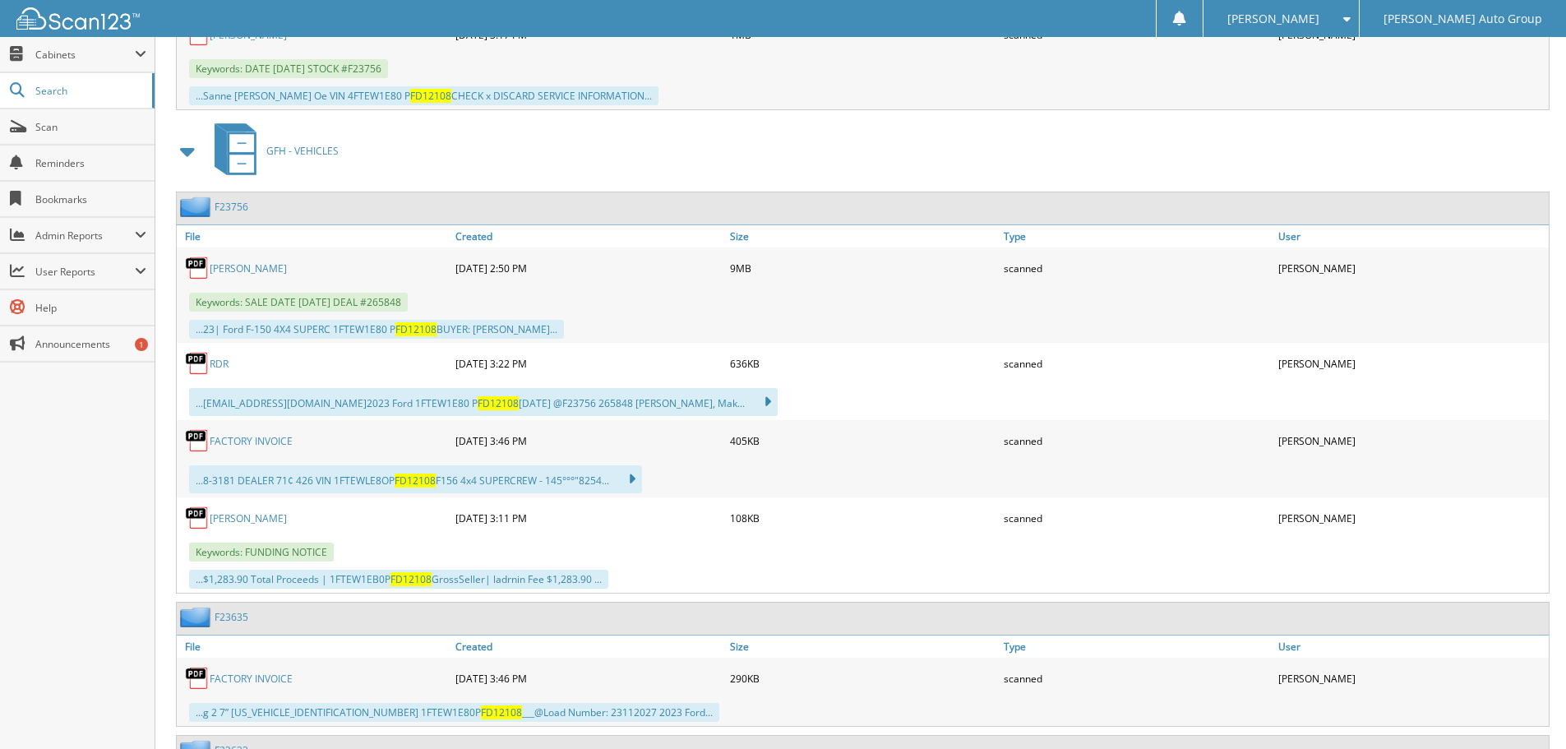
click at [259, 266] on link "[PERSON_NAME]" at bounding box center [248, 268] width 77 height 14
click at [246, 267] on link "[PERSON_NAME]" at bounding box center [248, 268] width 77 height 14
